Goal: Task Accomplishment & Management: Use online tool/utility

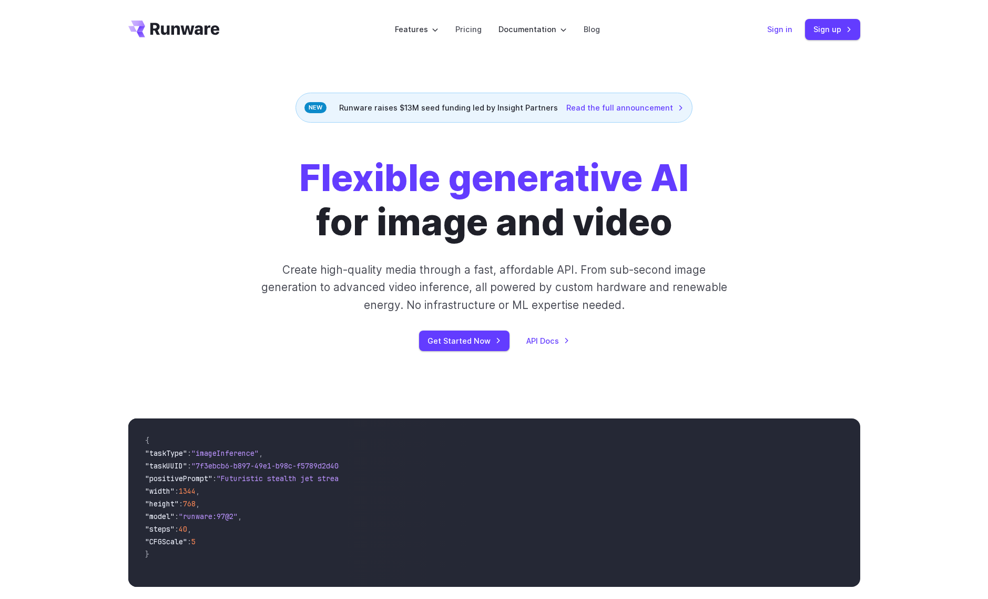
click at [773, 32] on link "Sign in" at bounding box center [779, 29] width 25 height 12
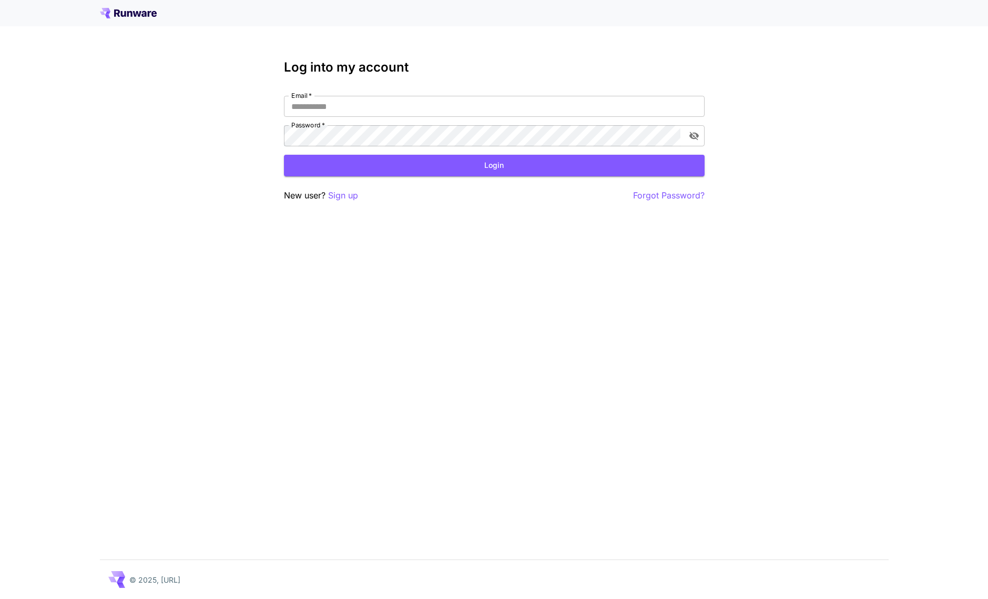
type input "**********"
click at [604, 165] on button "Login" at bounding box center [494, 166] width 421 height 22
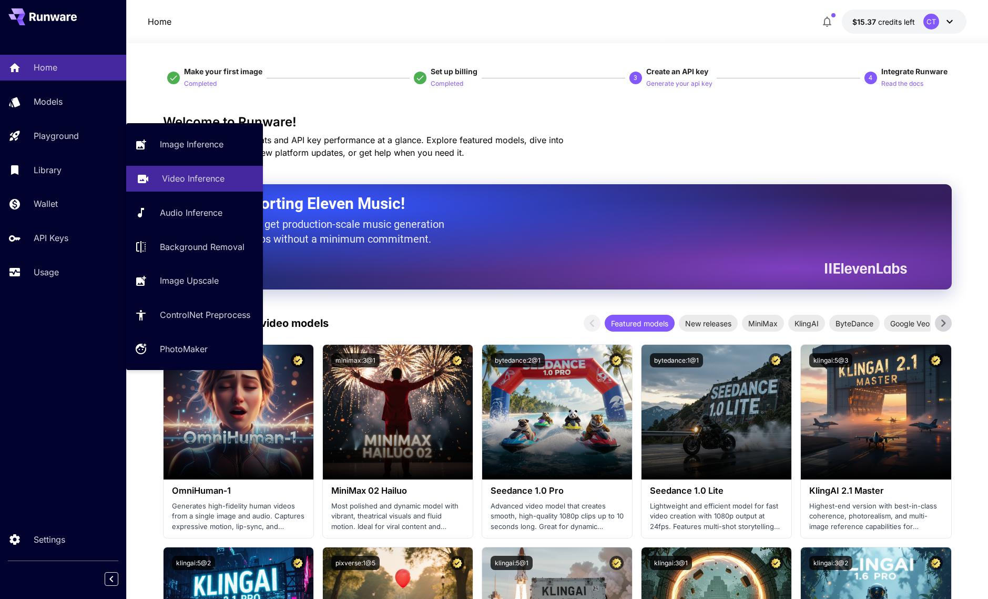
click at [180, 180] on p "Video Inference" at bounding box center [193, 178] width 63 height 13
